Goal: Task Accomplishment & Management: Use online tool/utility

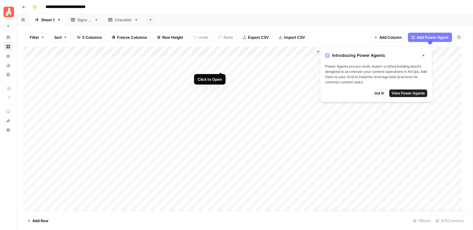
click at [220, 62] on div "Add Column" at bounding box center [245, 129] width 442 height 164
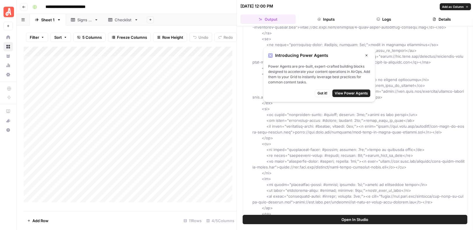
scroll to position [282, 0]
click at [334, 22] on button "Inputs" at bounding box center [325, 19] width 55 height 9
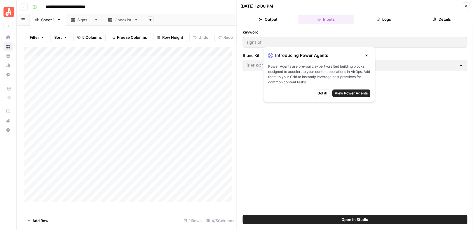
click at [388, 22] on button "Logs" at bounding box center [383, 19] width 55 height 9
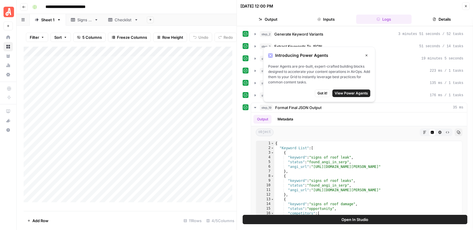
click at [440, 20] on button "Details" at bounding box center [441, 19] width 55 height 9
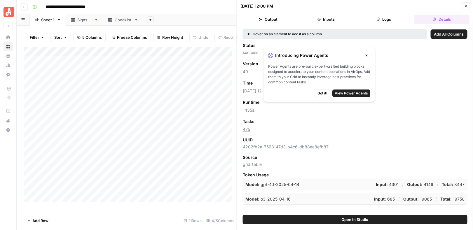
click at [182, 68] on div "Add Column" at bounding box center [130, 127] width 213 height 160
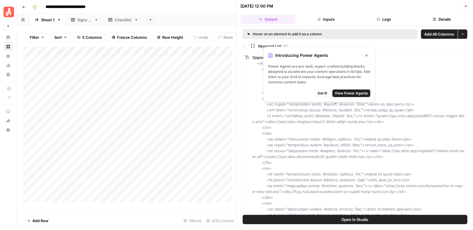
click at [220, 66] on div at bounding box center [193, 68] width 81 height 16
click at [464, 8] on icon "button" at bounding box center [465, 5] width 3 height 3
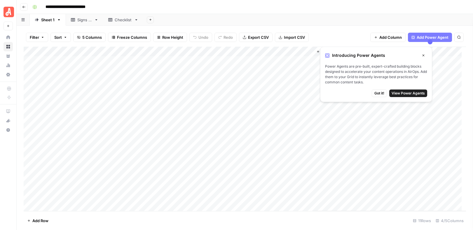
click at [180, 65] on div "Add Column" at bounding box center [245, 129] width 442 height 164
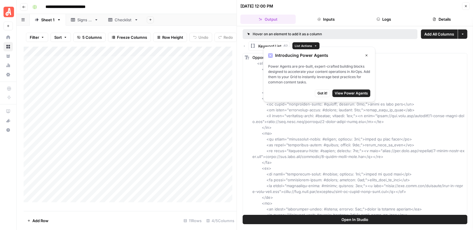
click at [253, 46] on rect "button" at bounding box center [252, 45] width 5 height 5
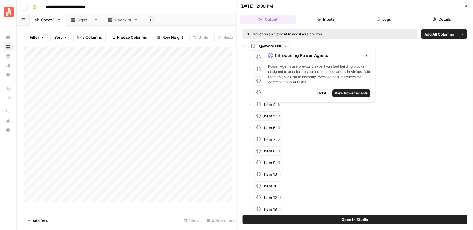
click at [253, 46] on rect "button" at bounding box center [252, 45] width 5 height 5
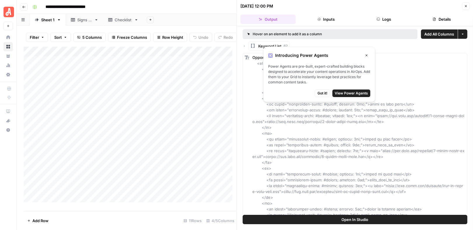
click at [446, 19] on button "Details" at bounding box center [441, 19] width 55 height 9
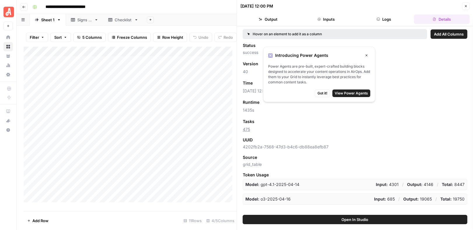
click at [330, 18] on button "Inputs" at bounding box center [325, 19] width 55 height 9
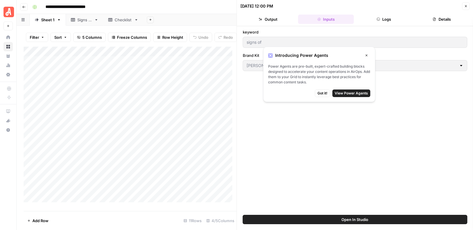
click at [469, 6] on button "Close" at bounding box center [466, 6] width 8 height 8
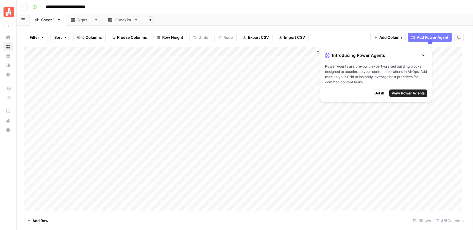
click at [85, 20] on div "Signs of" at bounding box center [84, 20] width 15 height 6
